Goal: Transaction & Acquisition: Purchase product/service

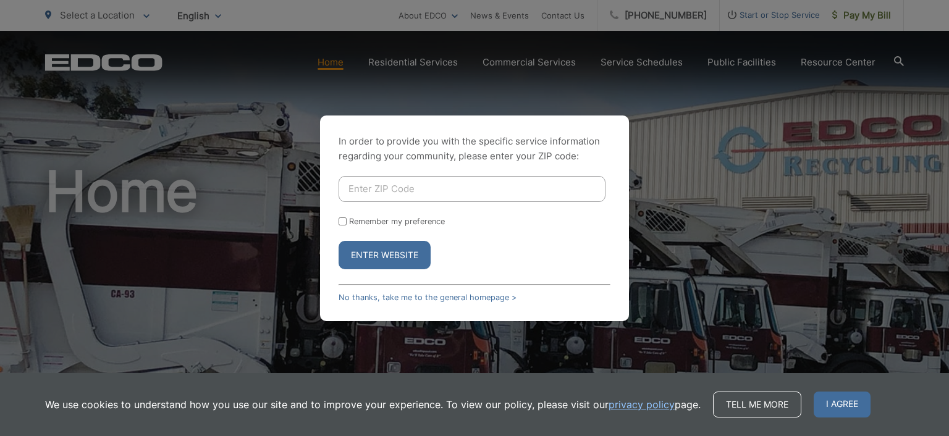
click at [361, 190] on input "Enter ZIP Code" at bounding box center [472, 189] width 267 height 26
type input "92014"
click at [339, 241] on button "Enter Website" at bounding box center [385, 255] width 92 height 28
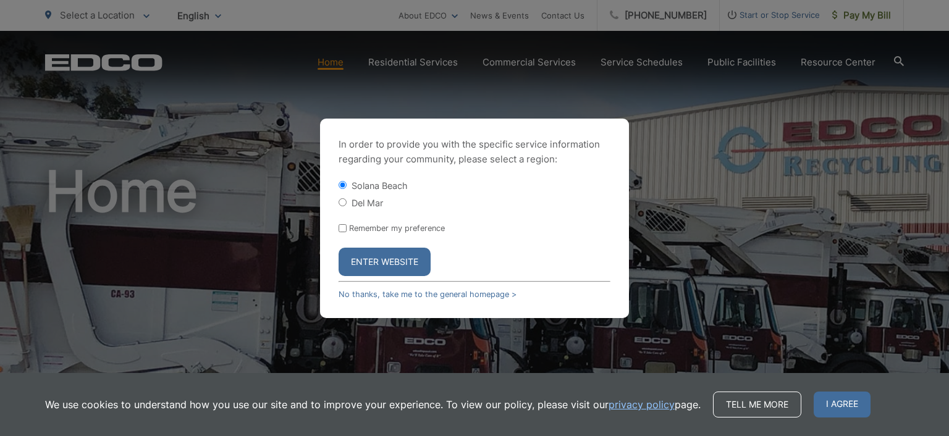
click at [342, 201] on input "Del Mar" at bounding box center [343, 202] width 8 height 8
radio input "true"
click at [367, 256] on button "Enter Website" at bounding box center [385, 262] width 92 height 28
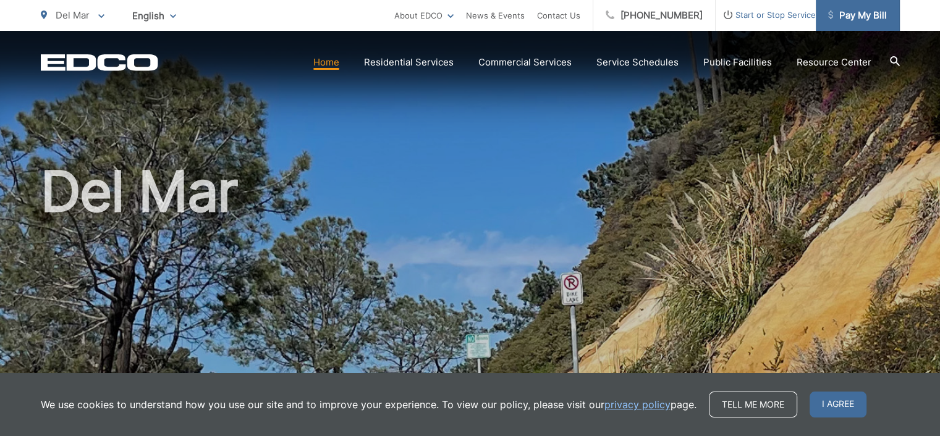
click at [855, 11] on span "Pay My Bill" at bounding box center [857, 15] width 59 height 15
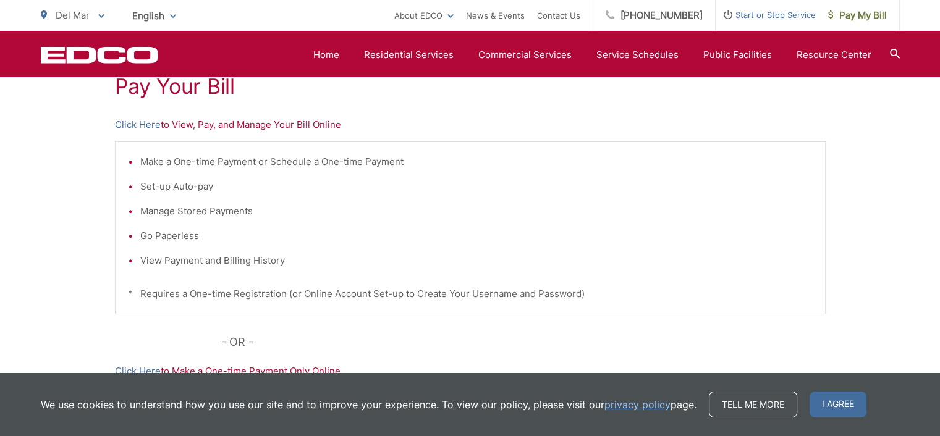
scroll to position [185, 0]
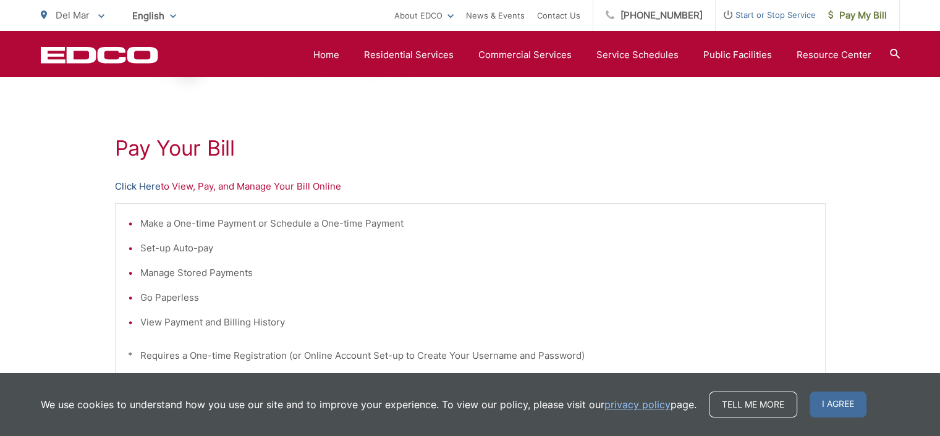
click at [143, 182] on link "Click Here" at bounding box center [138, 186] width 46 height 15
